Goal: Find specific page/section

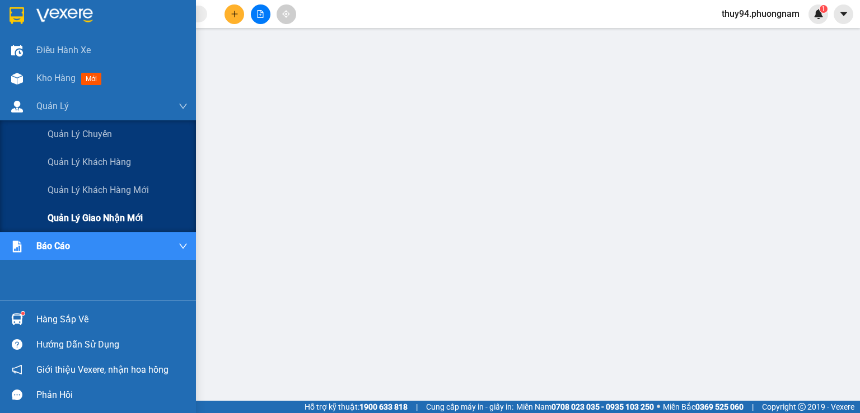
click at [96, 217] on span "Quản lý giao nhận mới" at bounding box center [95, 218] width 95 height 14
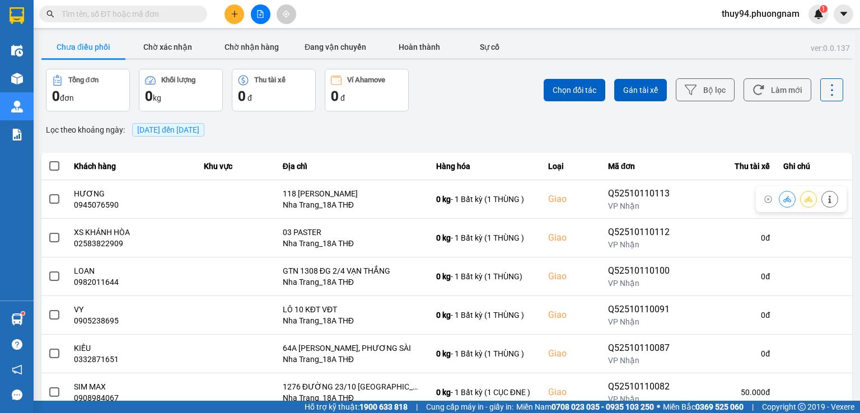
click at [301, 138] on div "Lọc theo khoảng ngày : [DATE] đến [DATE]" at bounding box center [446, 129] width 811 height 19
click at [175, 129] on span "[DATE] đến [DATE]" at bounding box center [168, 129] width 62 height 9
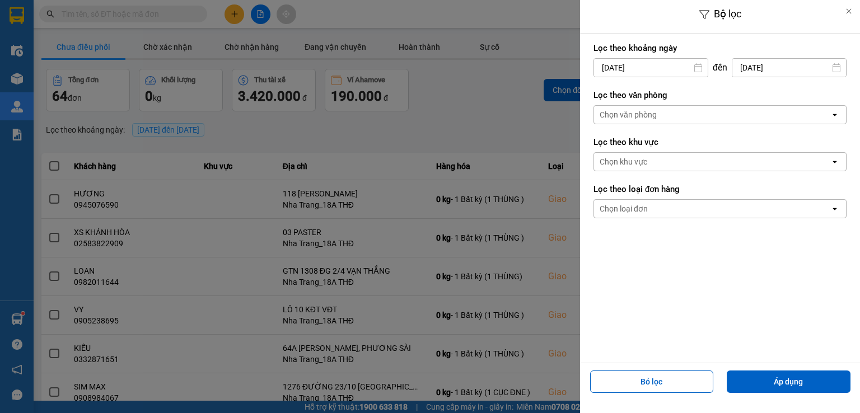
drag, startPoint x: 488, startPoint y: 124, endPoint x: 714, endPoint y: 207, distance: 240.5
click at [490, 123] on div at bounding box center [430, 206] width 860 height 413
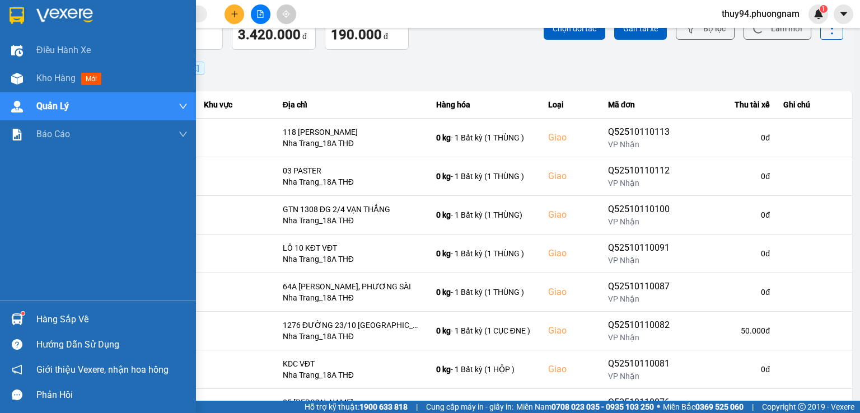
scroll to position [168, 0]
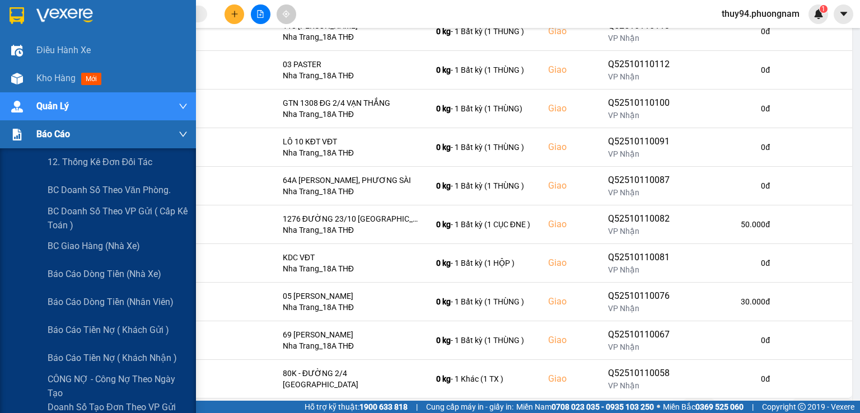
click at [38, 126] on div "Báo cáo" at bounding box center [111, 134] width 151 height 28
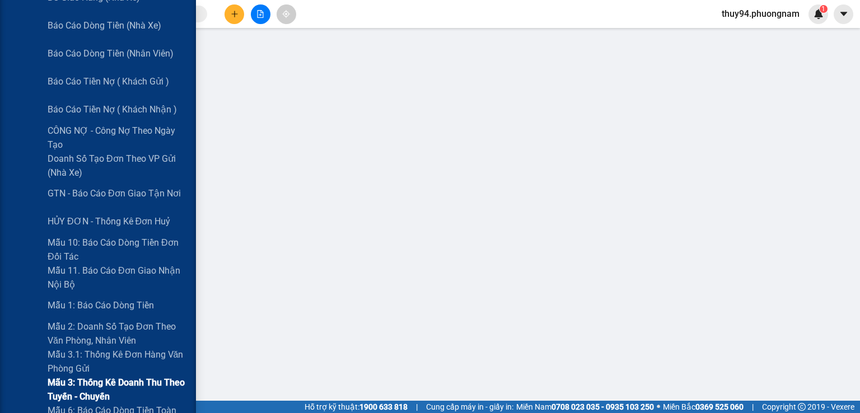
scroll to position [224, 0]
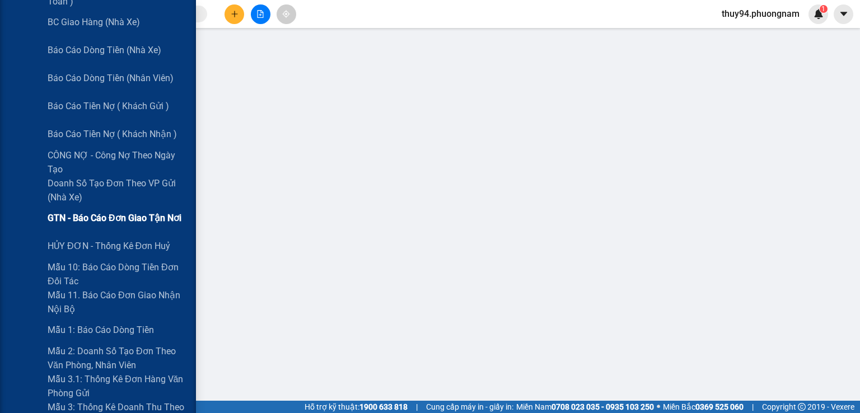
click at [127, 219] on span "GTN - Báo cáo đơn giao tận nơi" at bounding box center [115, 218] width 134 height 14
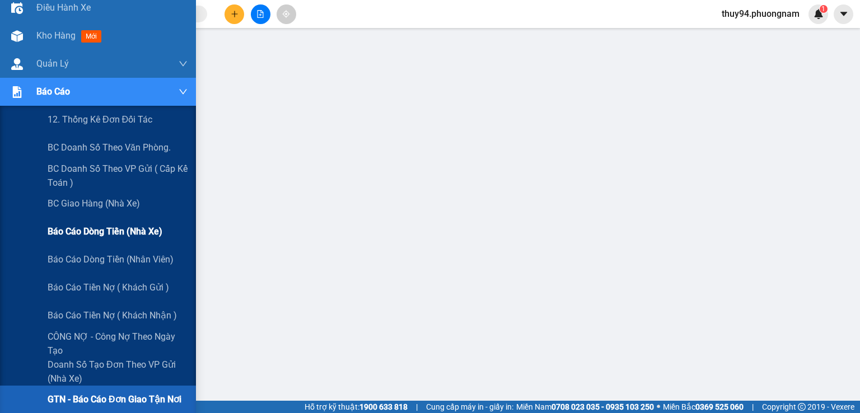
scroll to position [168, 0]
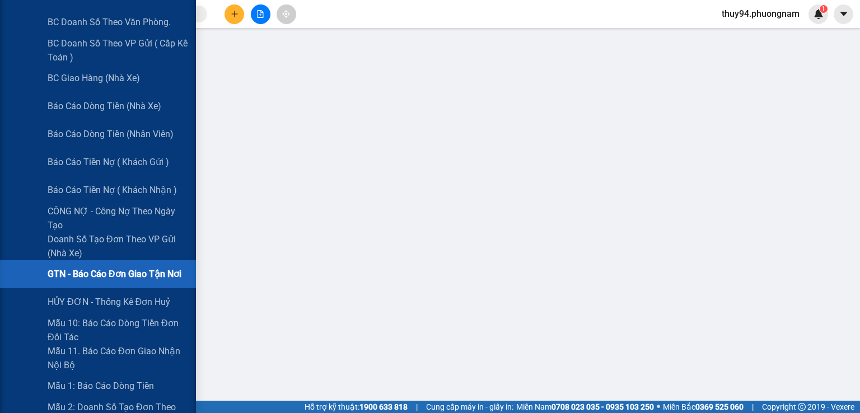
click at [90, 278] on span "GTN - Báo cáo đơn giao tận nơi" at bounding box center [115, 274] width 134 height 14
click at [90, 277] on span "GTN - Báo cáo đơn giao tận nơi" at bounding box center [115, 274] width 134 height 14
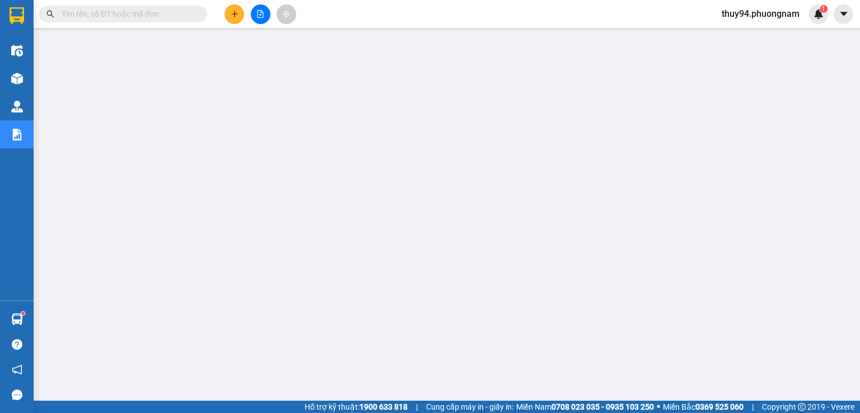
scroll to position [0, 0]
